Goal: Transaction & Acquisition: Purchase product/service

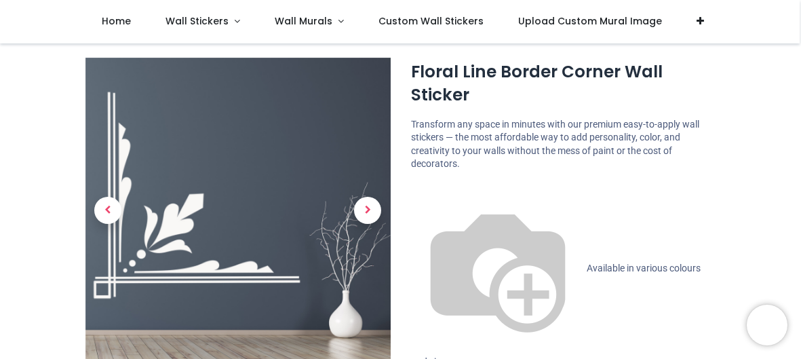
scroll to position [54, 0]
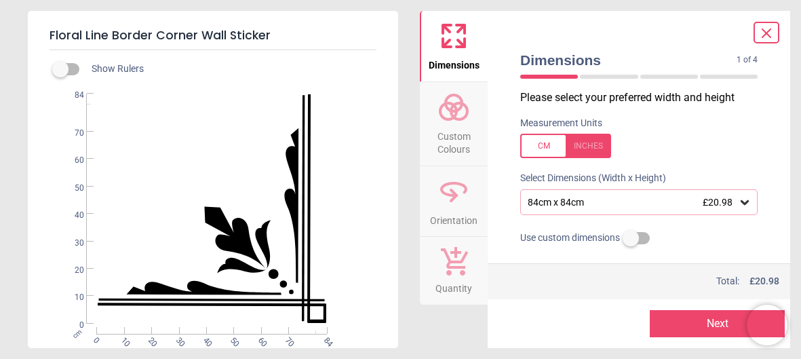
click at [628, 199] on div "84cm x 84cm £20.98" at bounding box center [632, 203] width 212 height 12
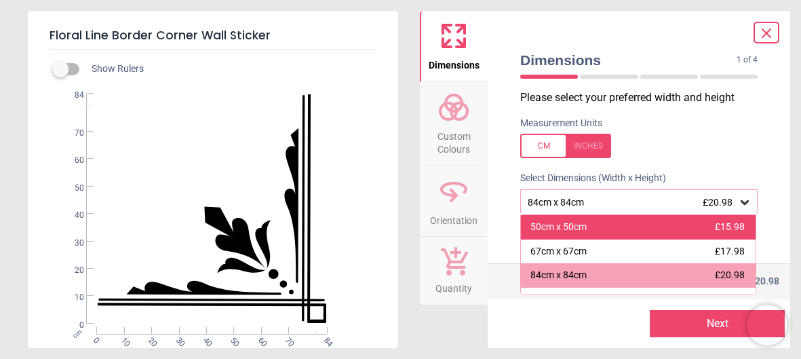
click at [621, 231] on div "50cm x 50cm £15.98" at bounding box center [638, 227] width 235 height 24
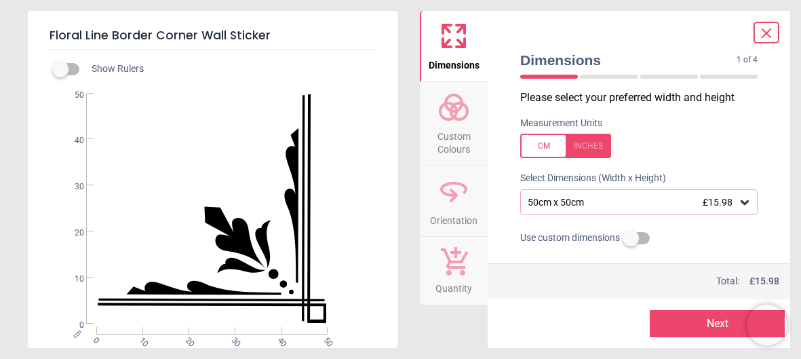
click at [463, 125] on span "Custom Colours" at bounding box center [453, 139] width 65 height 33
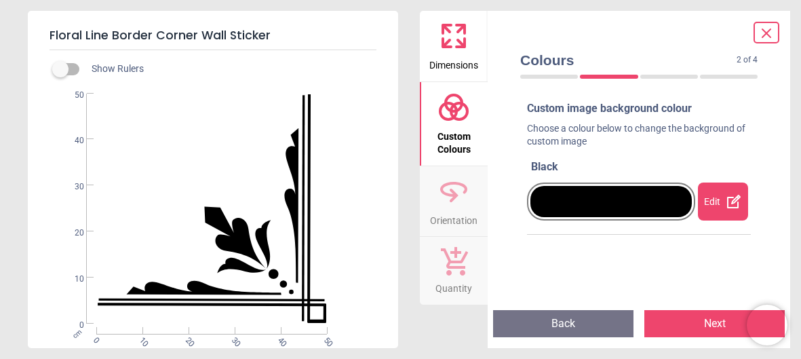
click at [459, 176] on icon at bounding box center [453, 191] width 33 height 33
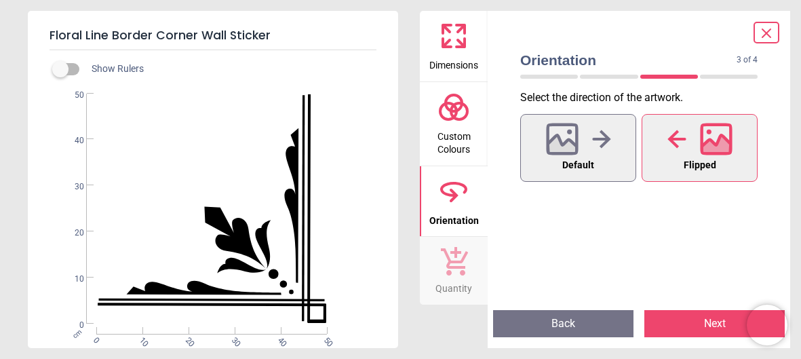
click at [693, 127] on div at bounding box center [699, 138] width 65 height 35
click at [713, 161] on span "Flipped" at bounding box center [699, 166] width 33 height 18
click at [557, 155] on div at bounding box center [578, 138] width 65 height 35
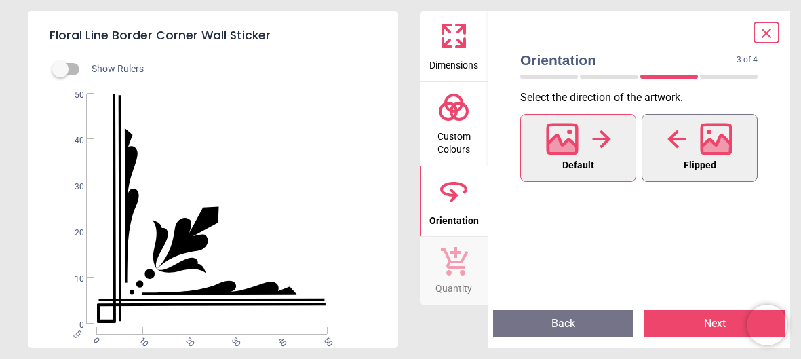
click at [700, 165] on span "Flipped" at bounding box center [699, 166] width 33 height 18
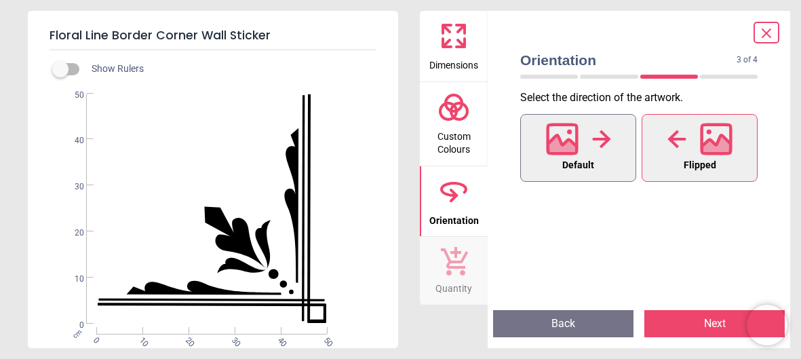
click at [563, 180] on button "Default" at bounding box center [578, 148] width 116 height 68
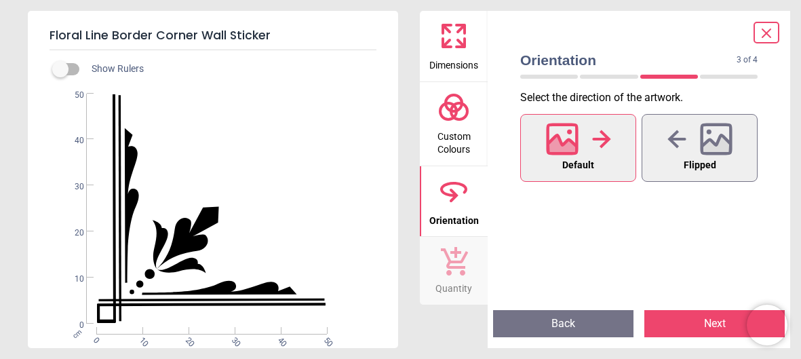
click at [11, 10] on div "Floral Line Border Corner Wall Sticker Show Rulers WS-17245 Created with Snap n…" at bounding box center [400, 179] width 801 height 359
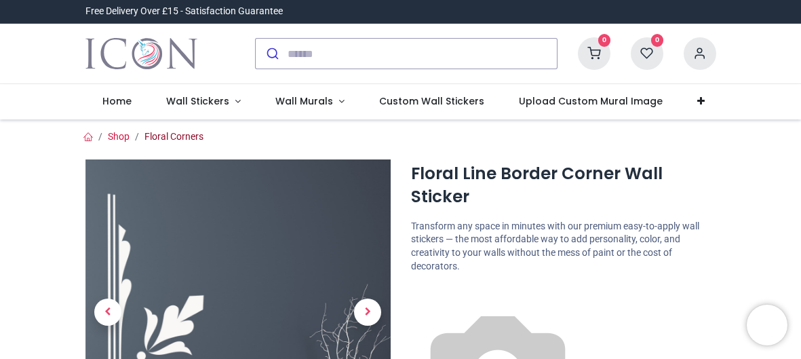
click at [178, 140] on link "Floral Corners" at bounding box center [173, 136] width 59 height 11
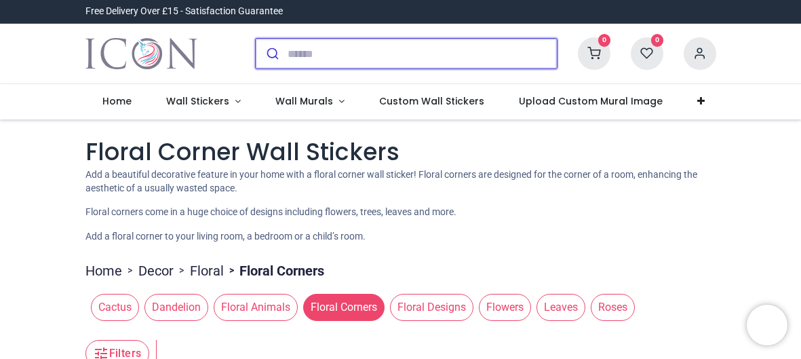
click at [483, 48] on input "search" at bounding box center [421, 54] width 269 height 30
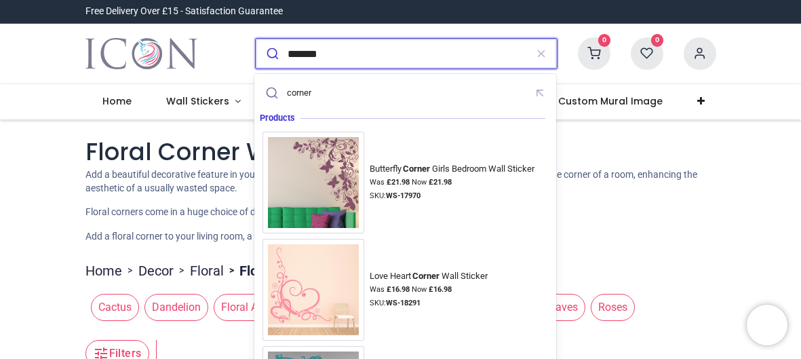
type input "*******"
click at [256, 39] on button "submit" at bounding box center [272, 54] width 32 height 30
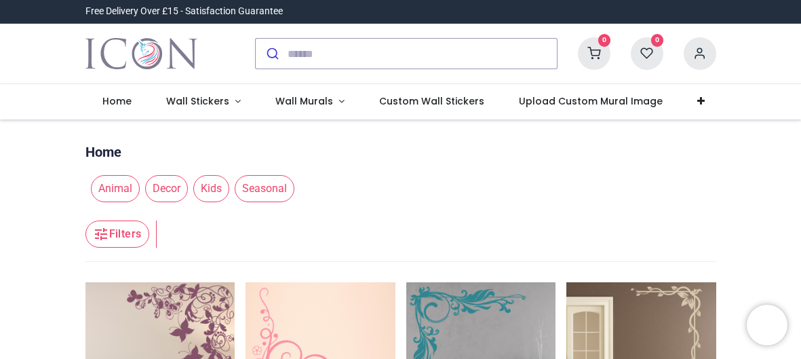
drag, startPoint x: 797, startPoint y: 24, endPoint x: 795, endPoint y: 49, distance: 25.2
click at [795, 49] on div "0 My Cart View Cart 0 Guest" at bounding box center [400, 54] width 801 height 60
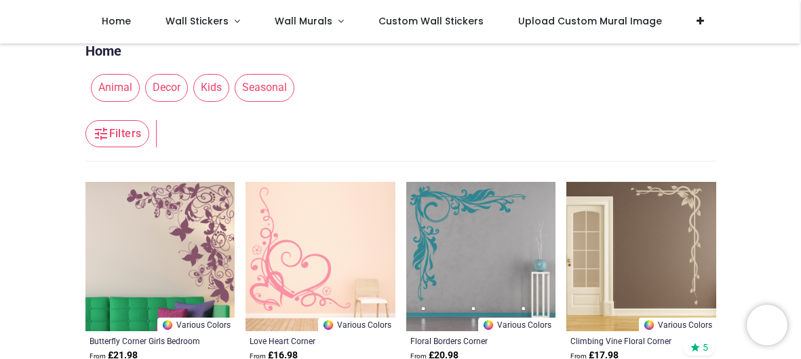
scroll to position [26, 0]
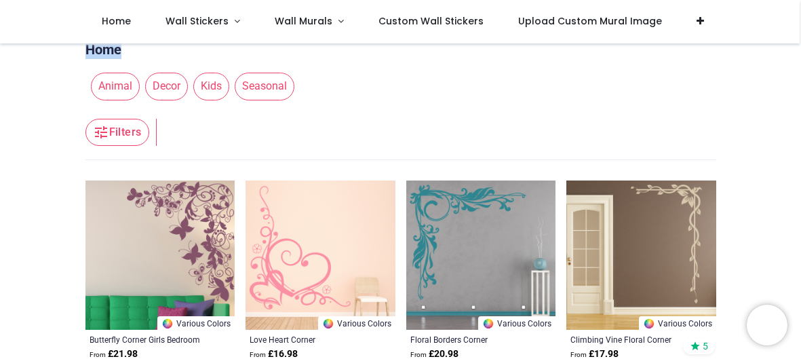
drag, startPoint x: 798, startPoint y: 39, endPoint x: 795, endPoint y: 58, distance: 20.0
click at [795, 58] on div "Login • Register Home Wall Stickers" at bounding box center [400, 179] width 801 height 359
click at [783, 17] on nav "0 0 Home Wall Stickers" at bounding box center [399, 21] width 799 height 43
click at [613, 107] on header "Filters Filters" at bounding box center [400, 133] width 631 height 54
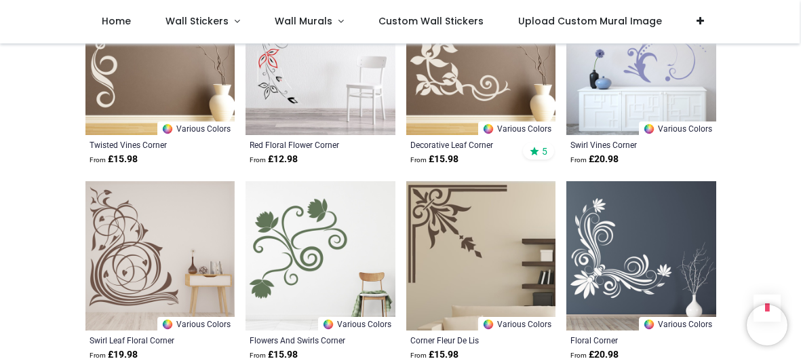
scroll to position [1247, 0]
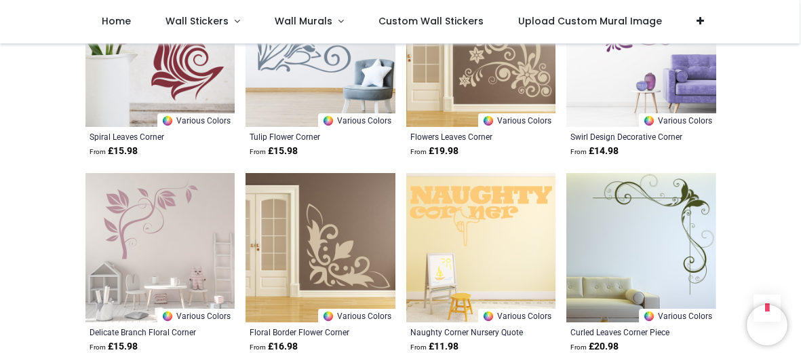
scroll to position [1626, 0]
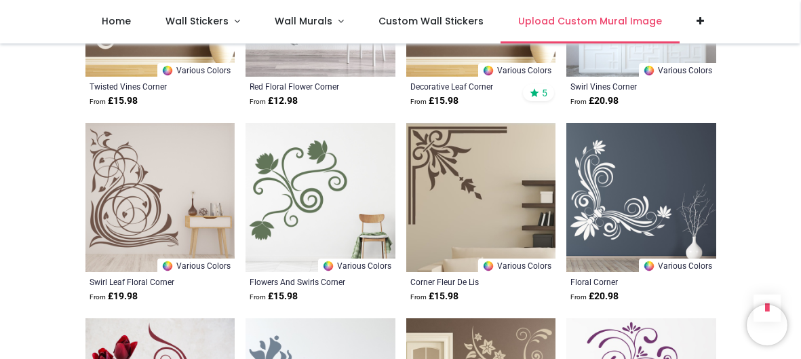
scroll to position [1220, 0]
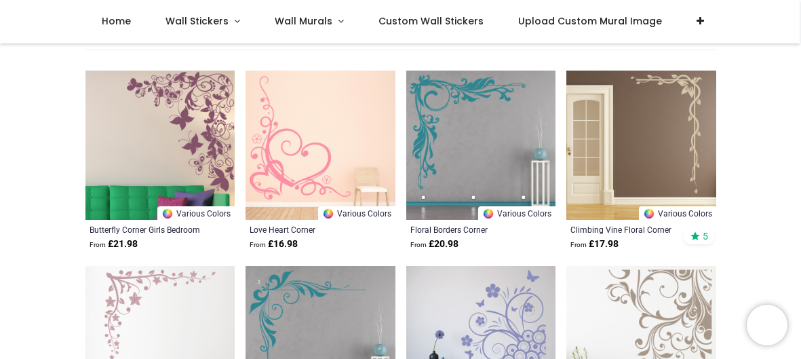
scroll to position [135, 0]
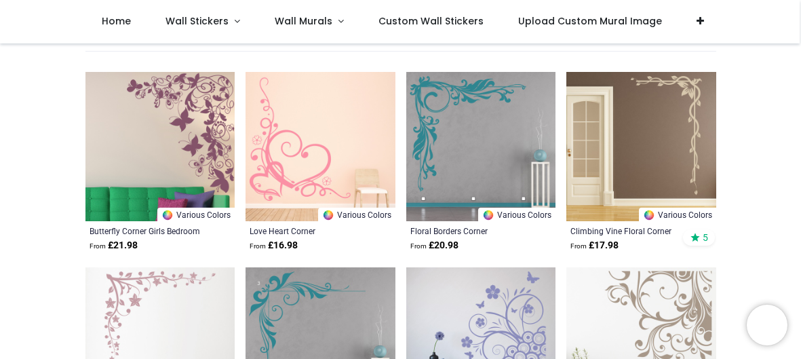
click at [480, 118] on img at bounding box center [481, 147] width 150 height 150
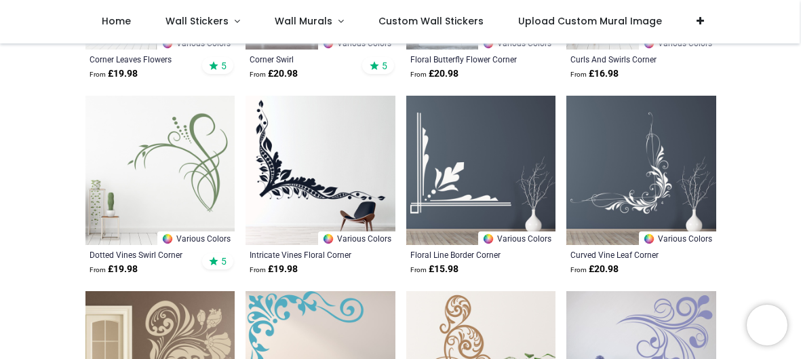
scroll to position [542, 0]
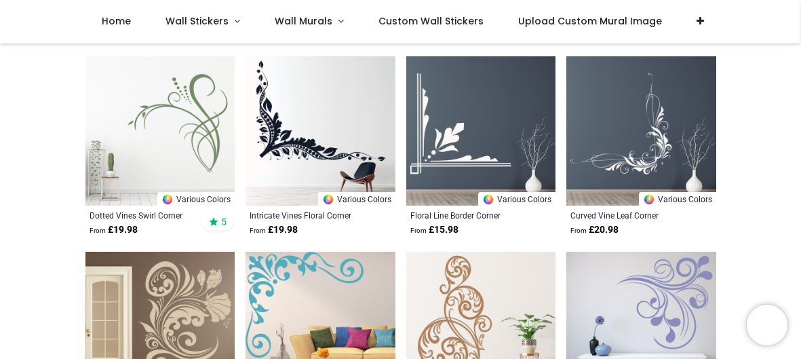
click at [639, 121] on img at bounding box center [641, 131] width 150 height 150
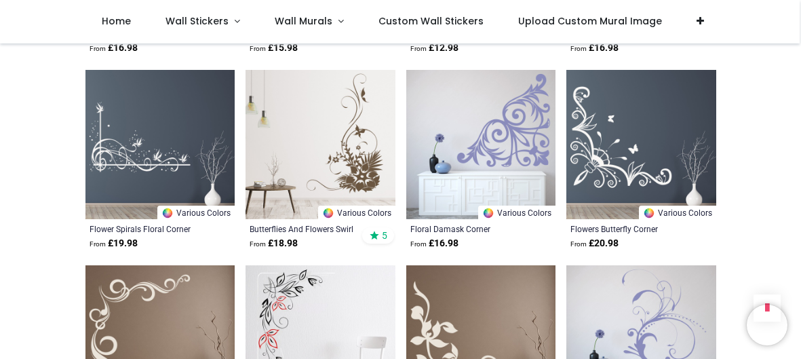
scroll to position [921, 0]
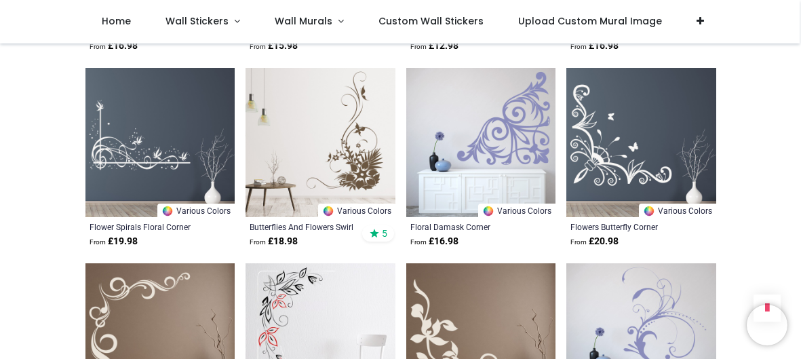
click at [136, 141] on img at bounding box center [160, 143] width 150 height 150
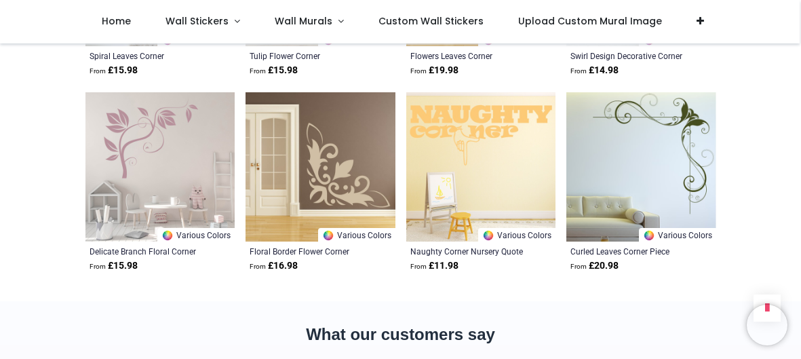
scroll to position [1680, 0]
click at [646, 181] on img at bounding box center [641, 167] width 150 height 150
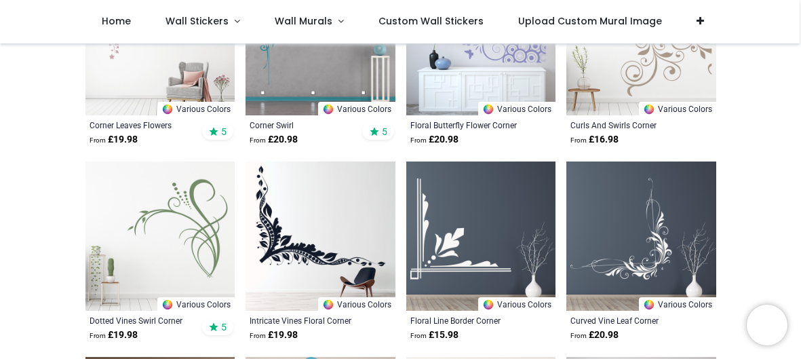
scroll to position [433, 0]
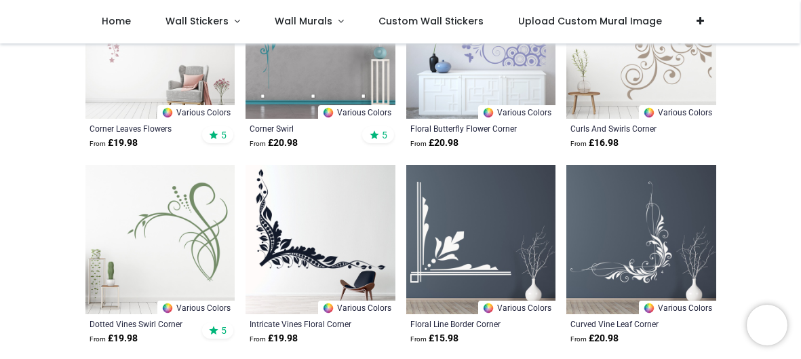
click at [605, 245] on img at bounding box center [641, 240] width 150 height 150
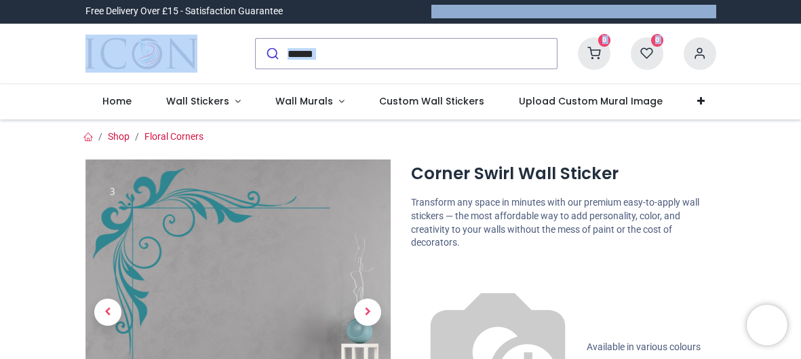
drag, startPoint x: 798, startPoint y: 16, endPoint x: 786, endPoint y: 49, distance: 35.4
click at [786, 49] on header "Free Delivery Over £15 - Satisfaction Guarantee" at bounding box center [400, 59] width 801 height 119
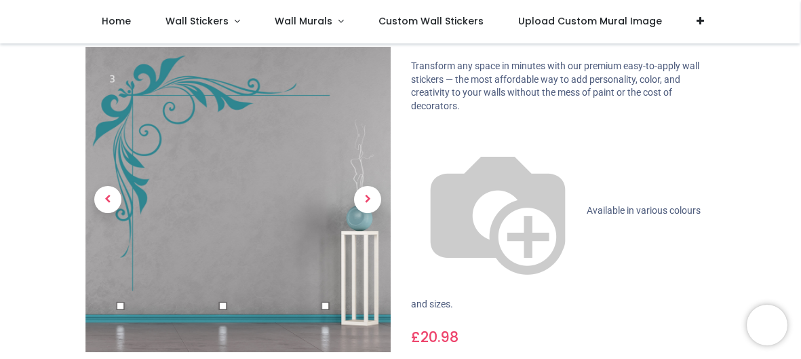
scroll to position [81, 0]
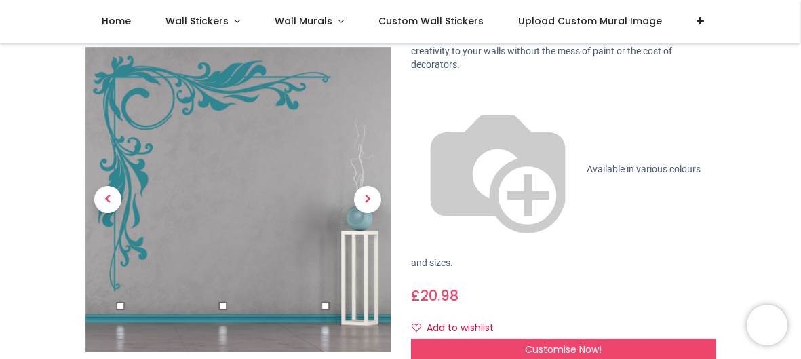
scroll to position [100, 0]
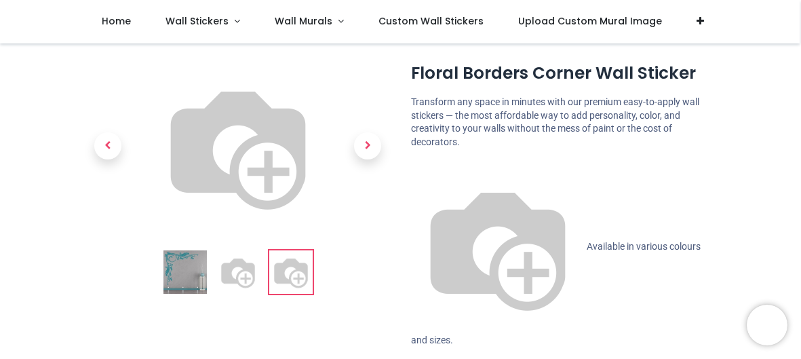
scroll to position [26, 0]
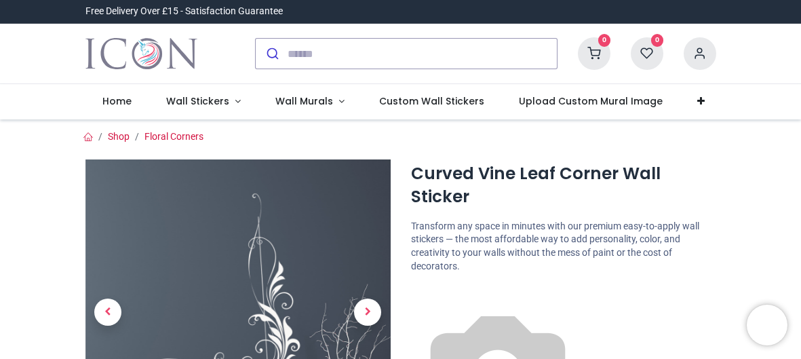
click at [784, 57] on div "0 My Cart View Cart 0 Guest" at bounding box center [400, 54] width 801 height 60
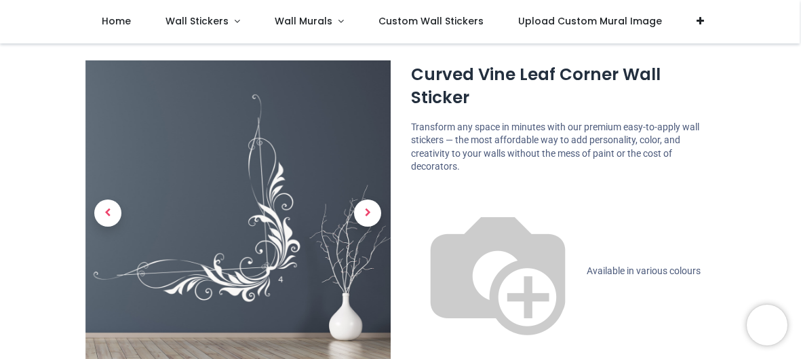
scroll to position [26, 0]
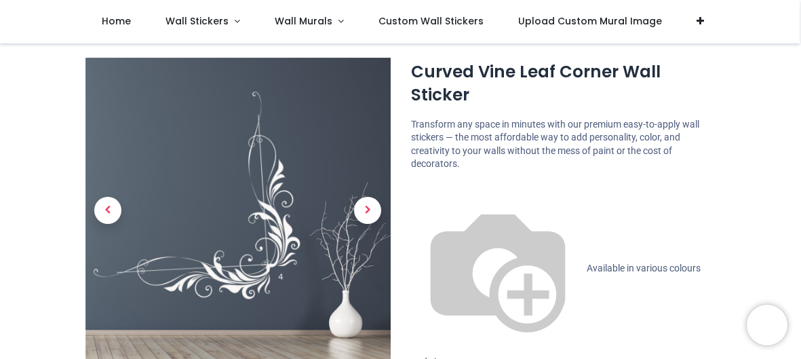
click at [245, 255] on img at bounding box center [237, 210] width 305 height 305
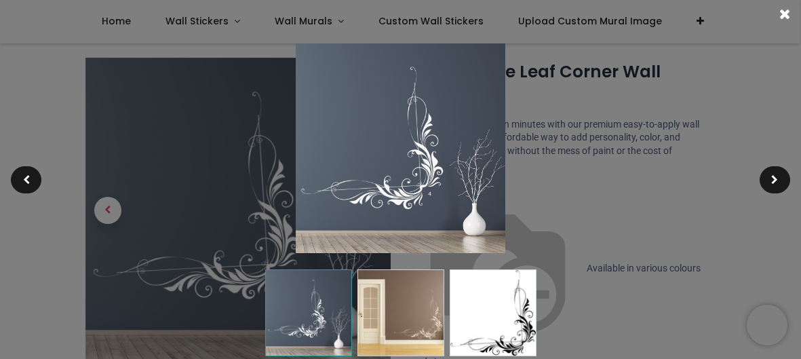
click at [488, 288] on img at bounding box center [493, 312] width 87 height 87
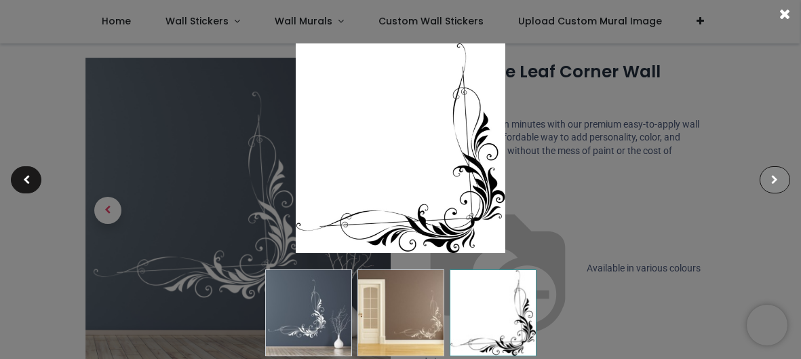
click at [771, 178] on span at bounding box center [774, 179] width 7 height 9
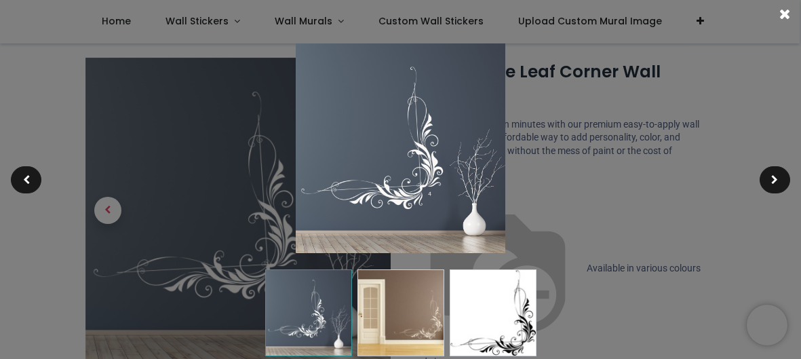
click at [604, 243] on div at bounding box center [400, 179] width 801 height 359
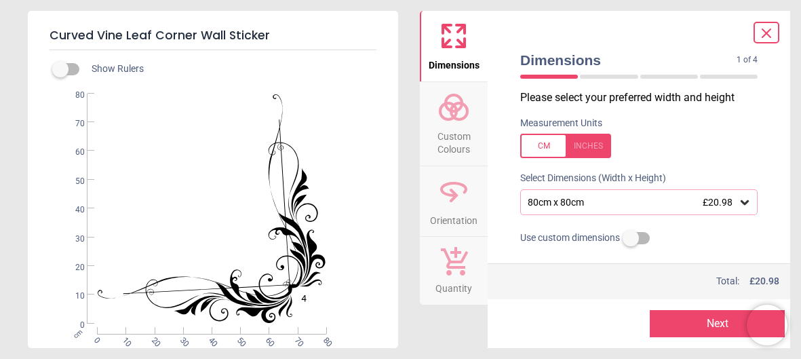
click at [449, 100] on icon at bounding box center [453, 107] width 33 height 33
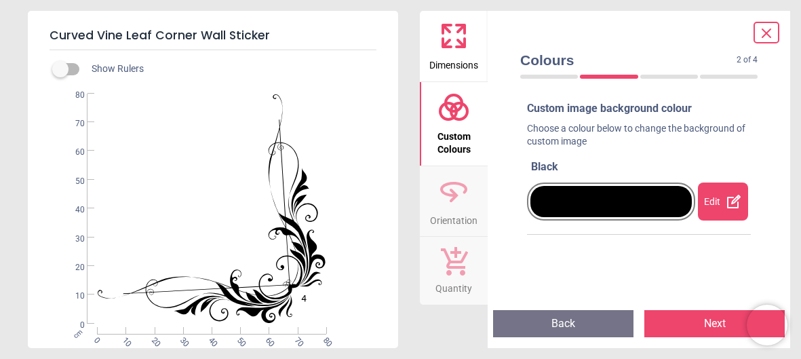
click at [453, 184] on icon at bounding box center [453, 189] width 24 height 12
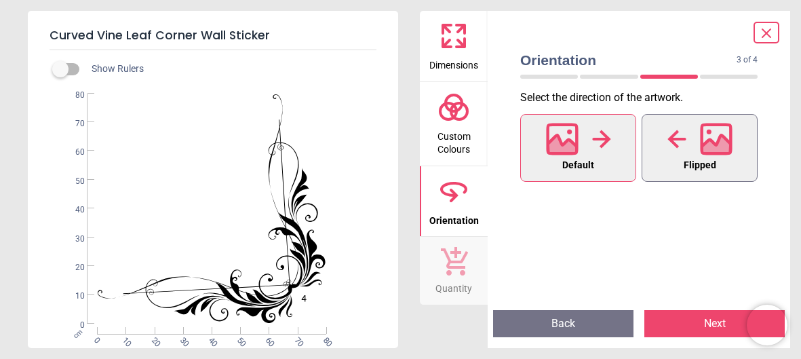
click at [705, 151] on icon at bounding box center [715, 147] width 29 height 24
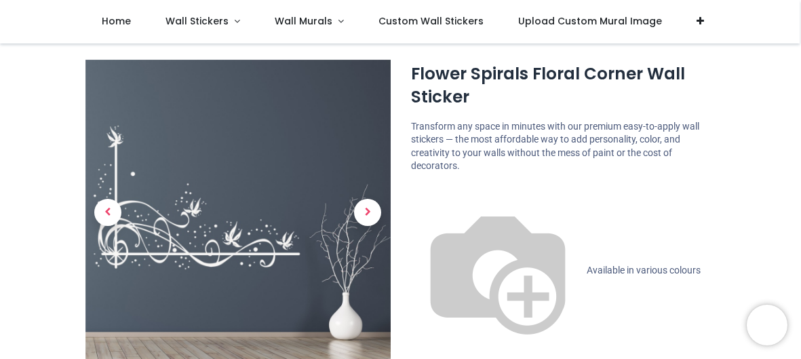
scroll to position [26, 0]
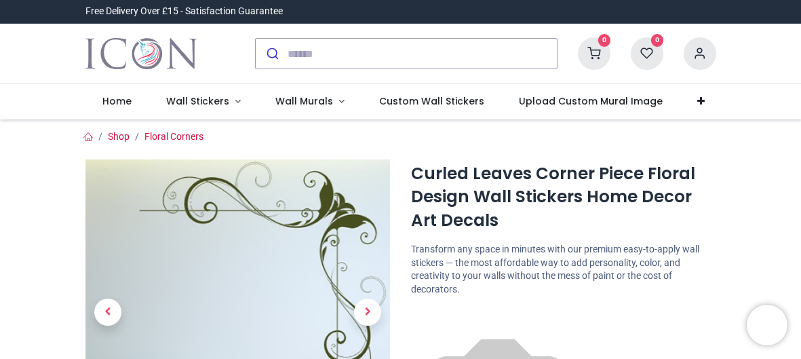
click at [776, 45] on div "0 My Cart View Cart 0 Guest" at bounding box center [400, 54] width 801 height 60
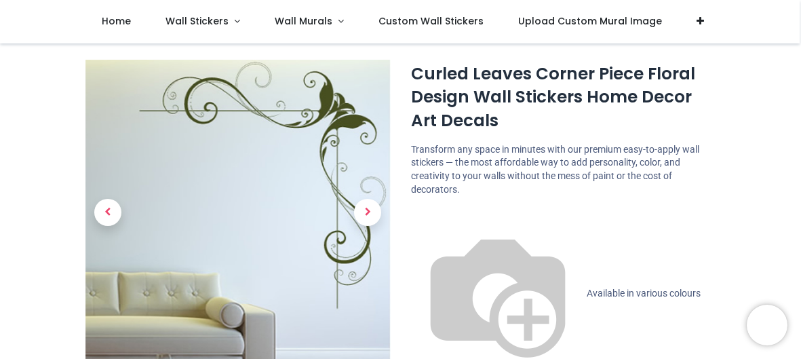
scroll to position [26, 0]
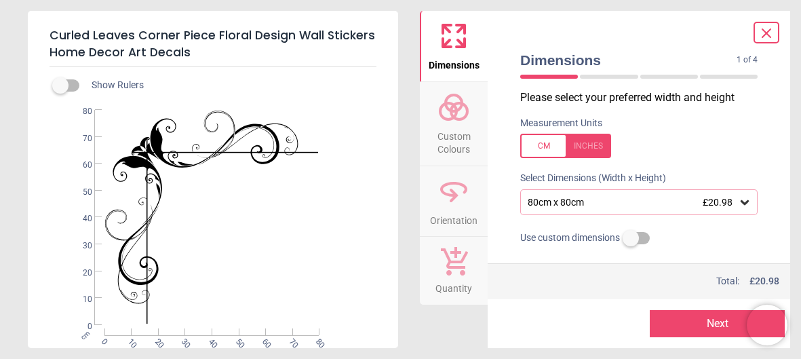
click at [650, 191] on div "80cm x 80cm £20.98" at bounding box center [638, 202] width 237 height 26
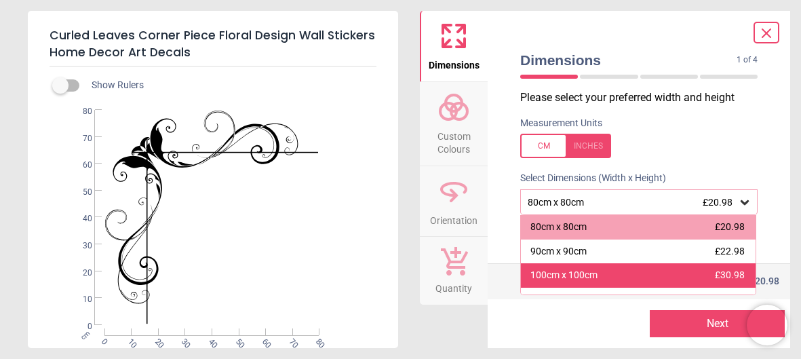
click at [640, 275] on div "100cm x 100cm £30.98" at bounding box center [638, 275] width 235 height 24
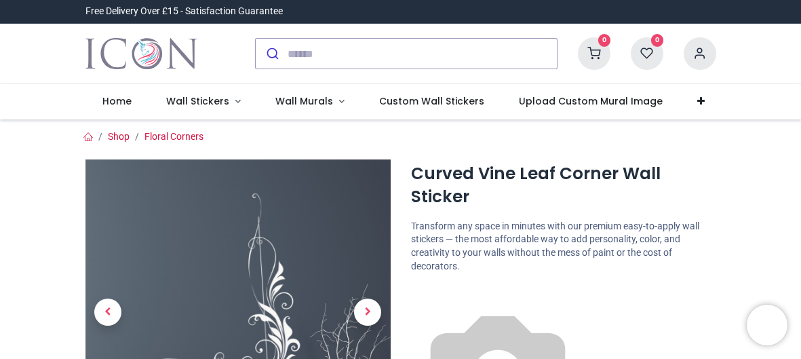
click at [797, 29] on div "0 My Cart View Cart 0 Guest" at bounding box center [400, 54] width 801 height 60
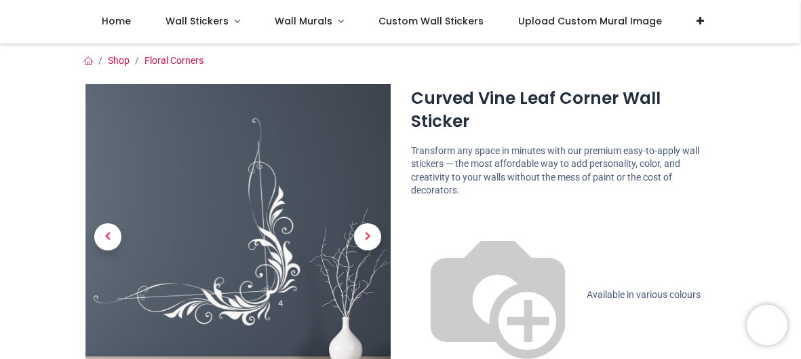
scroll to position [26, 0]
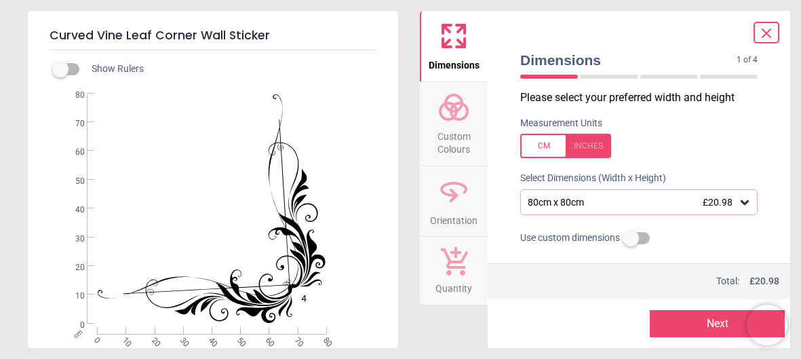
click at [457, 202] on icon at bounding box center [453, 191] width 33 height 33
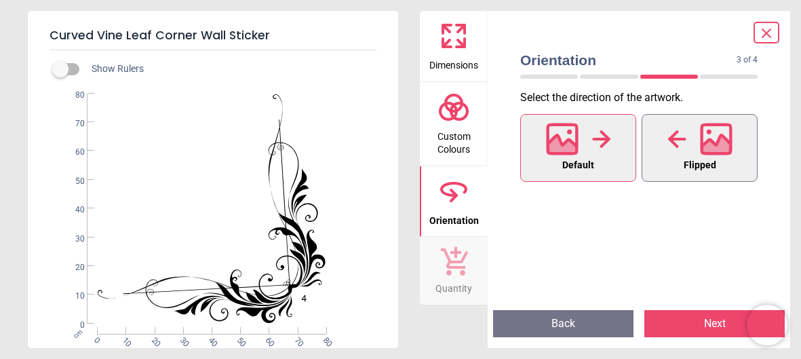
click at [723, 137] on icon at bounding box center [715, 147] width 29 height 24
